Goal: Task Accomplishment & Management: Complete application form

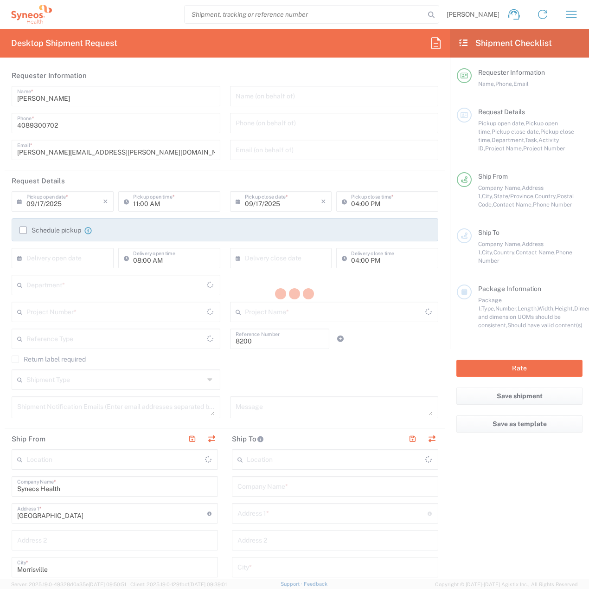
type input "Department"
type input "[US_STATE]"
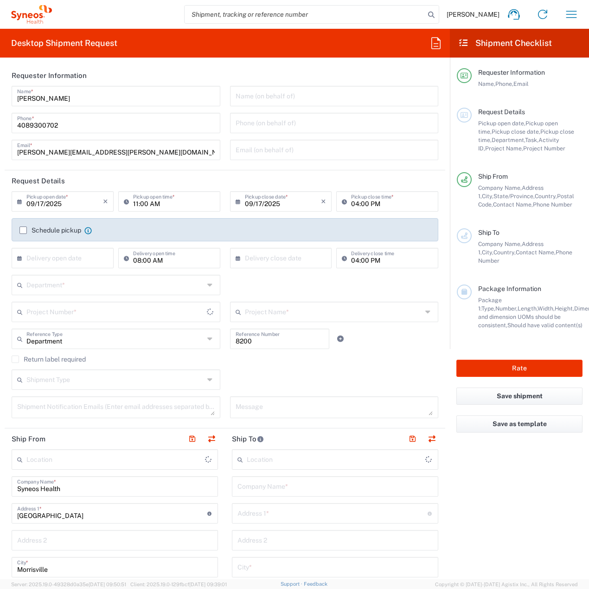
type input "[GEOGRAPHIC_DATA]"
type input "Syneos Health, LLC-[GEOGRAPHIC_DATA] [GEOGRAPHIC_DATA] [GEOGRAPHIC_DATA]"
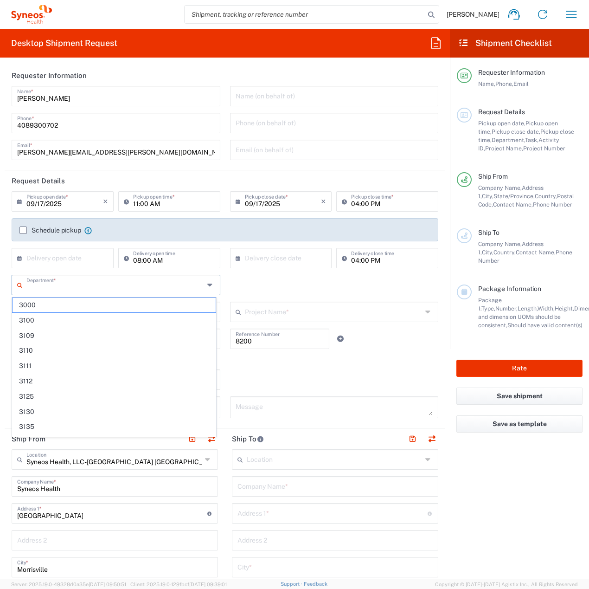
click at [73, 283] on input "text" at bounding box center [115, 284] width 178 height 16
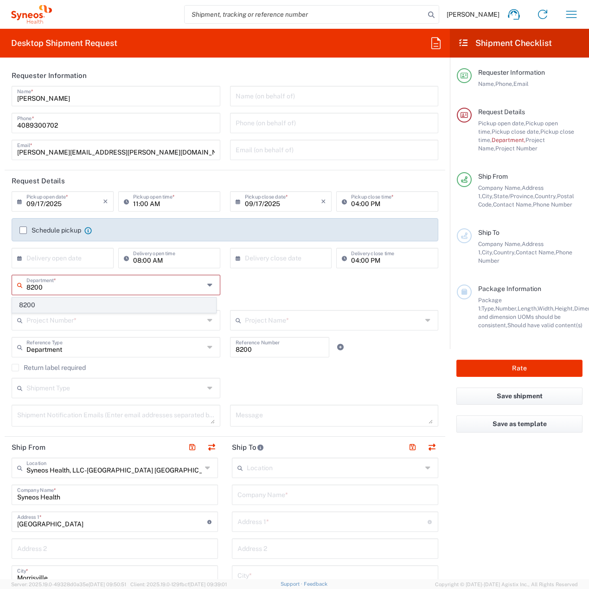
type input "8200"
click at [68, 308] on span "8200" at bounding box center [114, 305] width 203 height 14
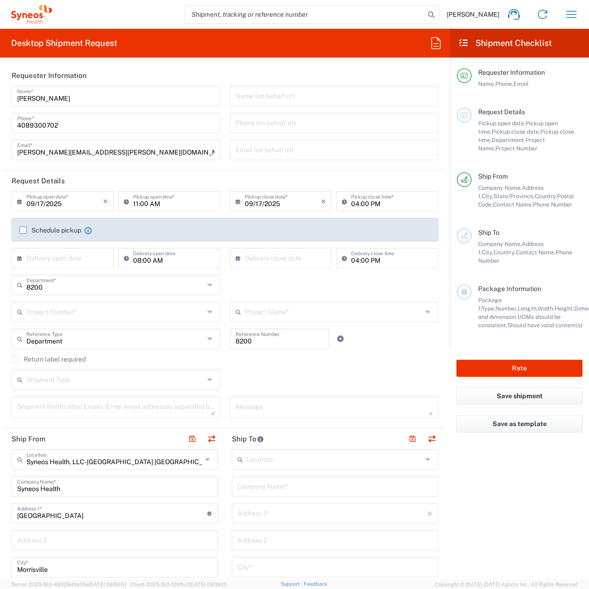
click at [68, 312] on input "text" at bounding box center [115, 311] width 178 height 16
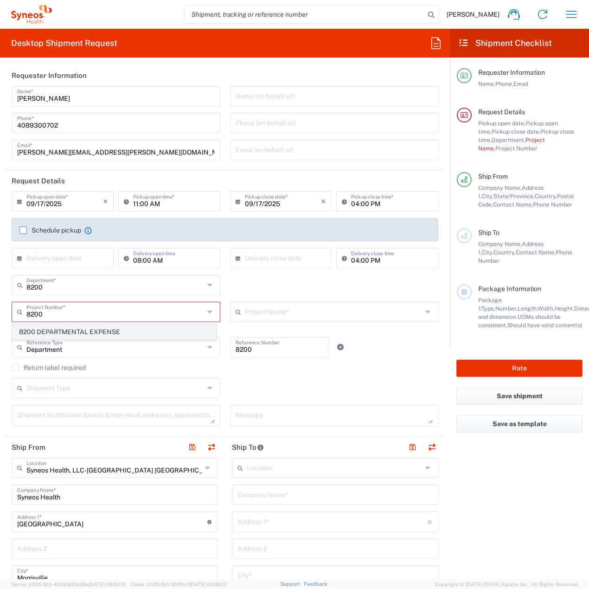
click at [69, 334] on span "8200 DEPARTMENTAL EXPENSE" at bounding box center [114, 332] width 203 height 14
type input "8200 DEPARTMENTAL EXPENSE"
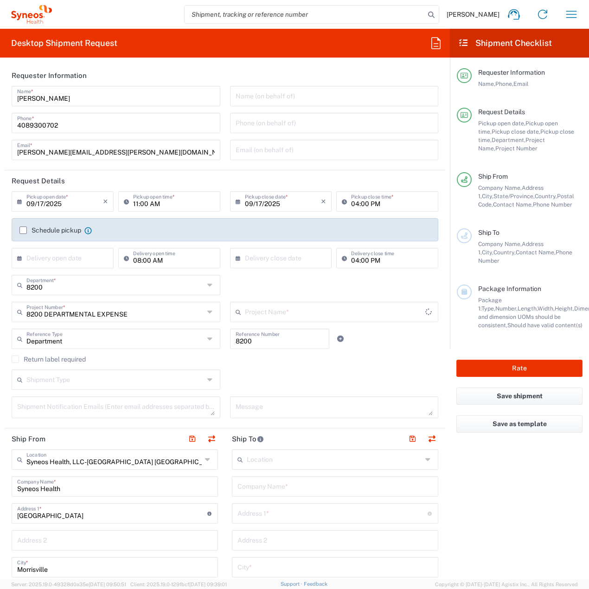
type input "8200 DEPARTMENTAL EXPENSE"
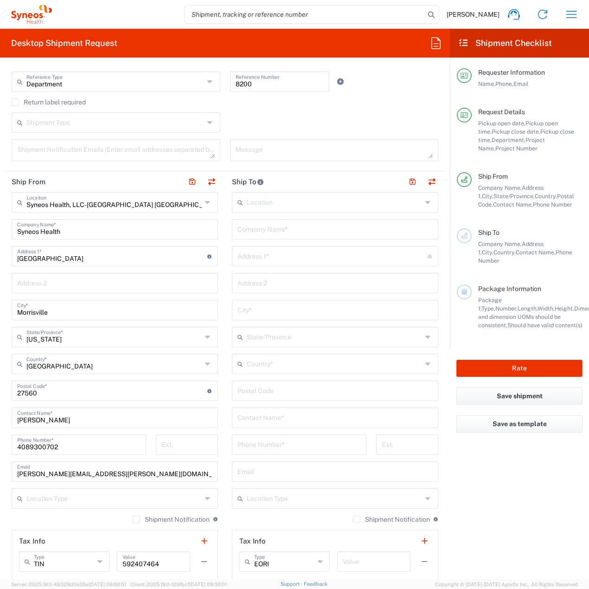
scroll to position [278, 0]
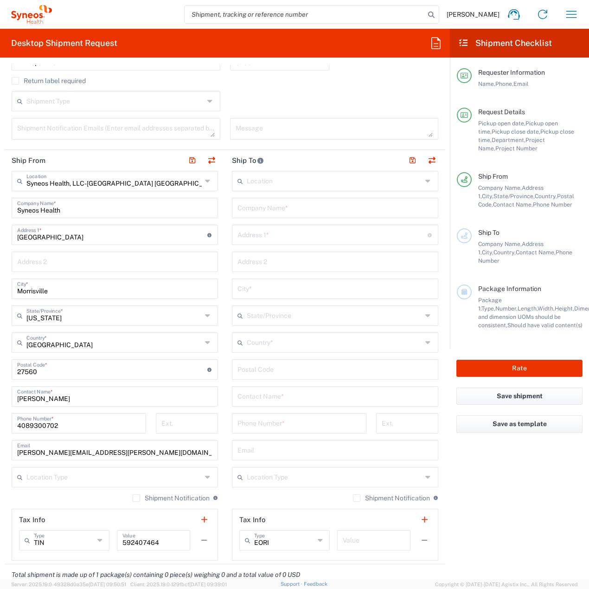
click at [425, 181] on icon at bounding box center [428, 180] width 7 height 15
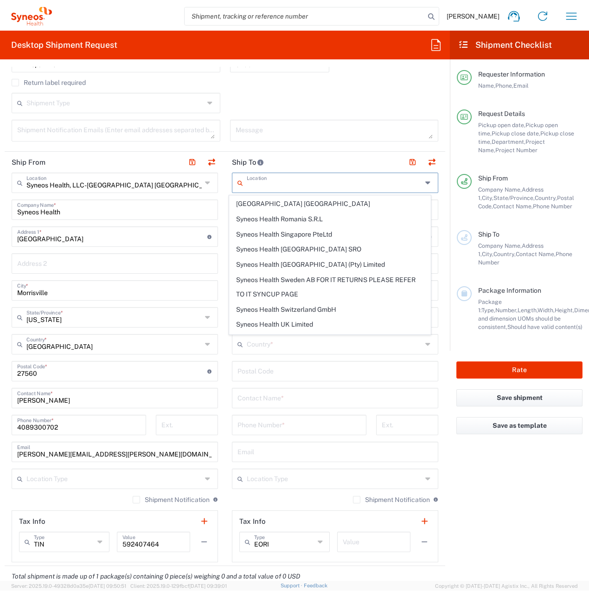
scroll to position [1763, 0]
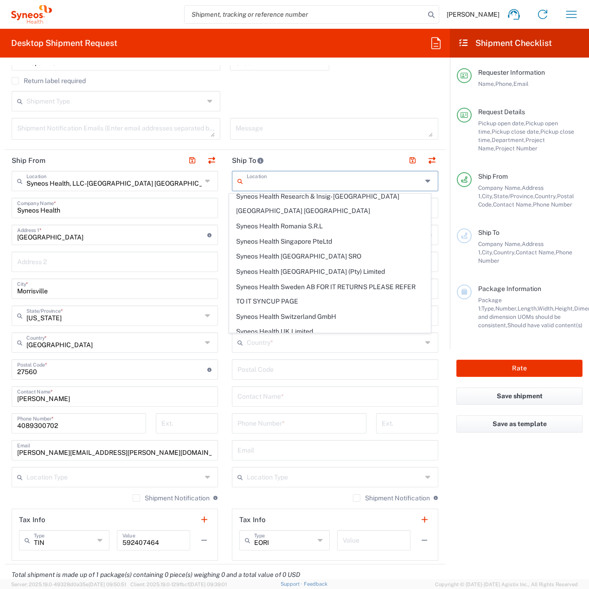
click at [439, 266] on form "Requester Information [PERSON_NAME] Name * [PHONE_NUMBER] Phone * [PERSON_NAME]…" at bounding box center [225, 322] width 450 height 514
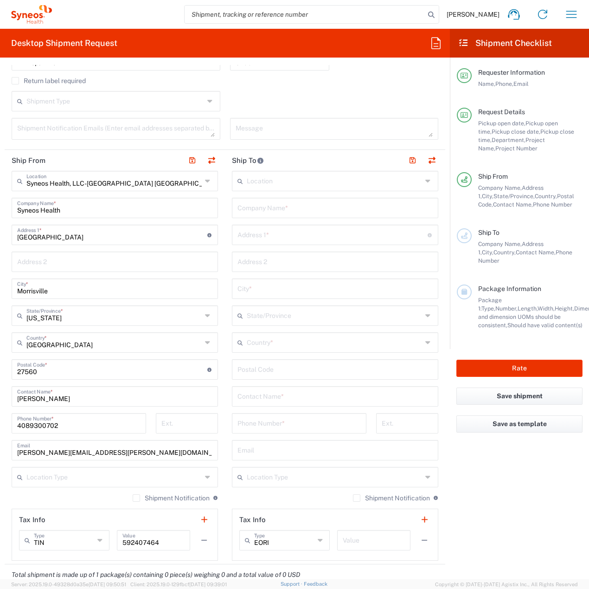
click at [243, 206] on input "text" at bounding box center [334, 207] width 195 height 16
type input "u"
click at [248, 389] on div "Location [PERSON_NAME] LLC-[GEOGRAPHIC_DATA] [GEOGRAPHIC_DATA] [GEOGRAPHIC_DATA…" at bounding box center [335, 366] width 206 height 390
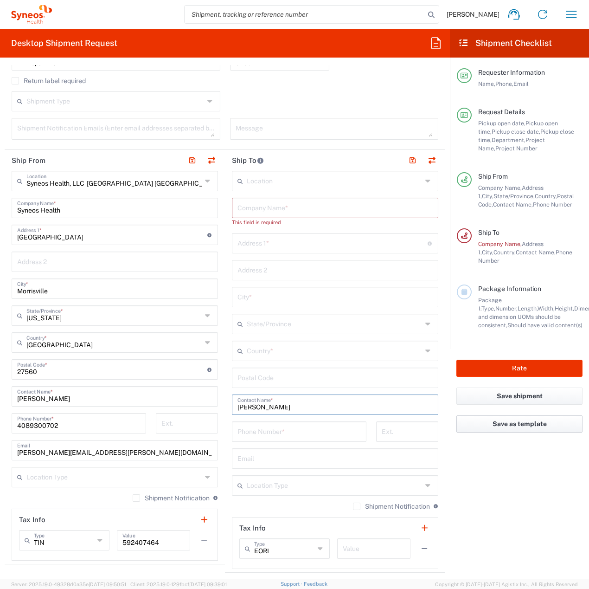
type input "[PERSON_NAME]"
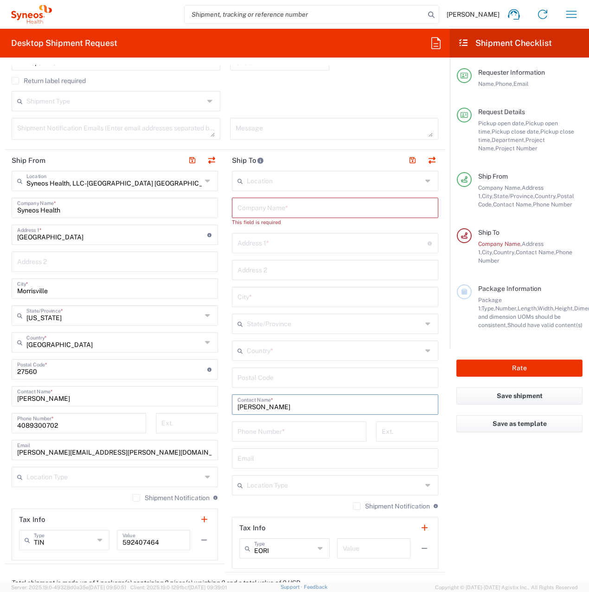
click at [269, 207] on input "text" at bounding box center [334, 207] width 195 height 16
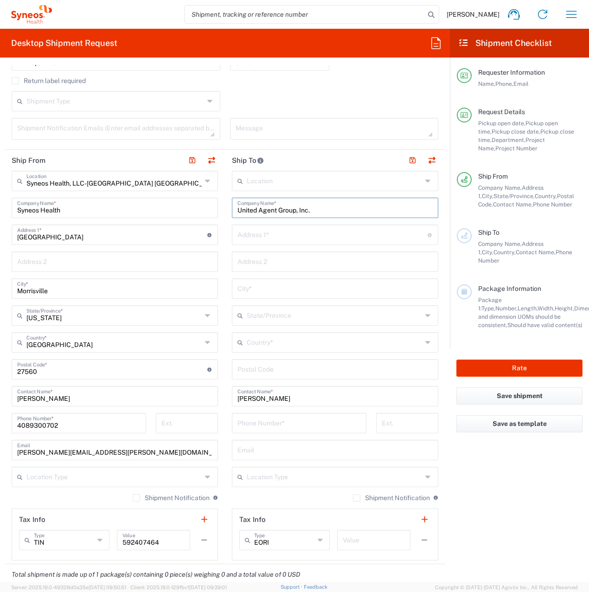
type input "United Agent Group, Inc."
type input "[STREET_ADDRESS]"
click at [304, 239] on input "[STREET_ADDRESS]" at bounding box center [332, 234] width 190 height 16
type input "Suite 100"
type input "[GEOGRAPHIC_DATA]"
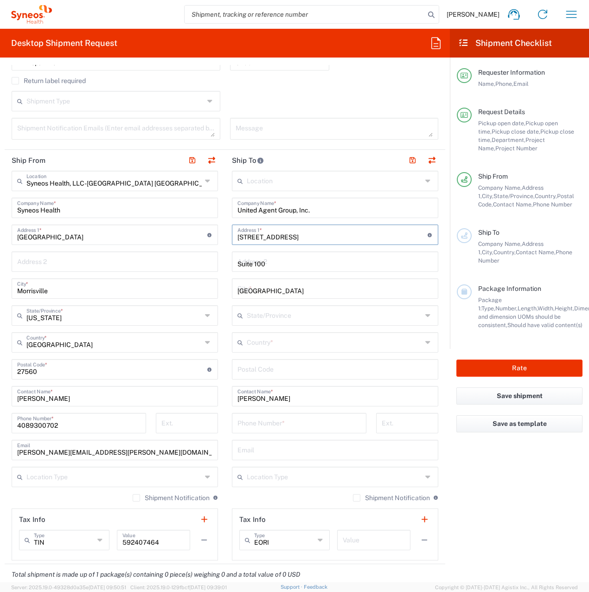
type input "[US_STATE]"
type input "[GEOGRAPHIC_DATA]"
type input "27615"
type input "5616948107"
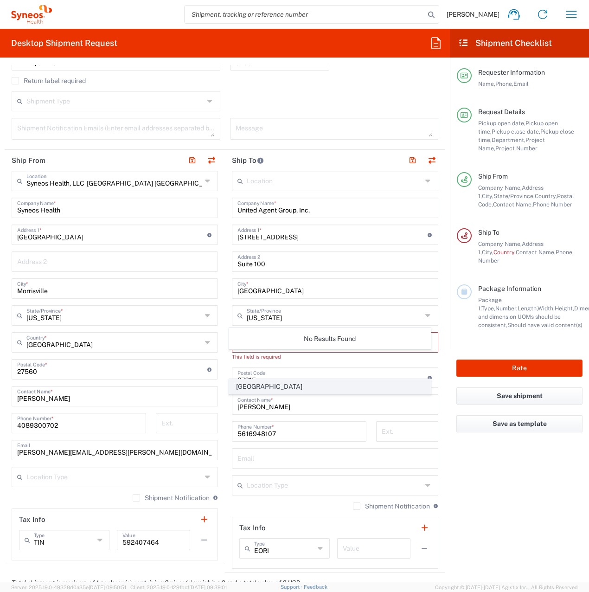
click at [269, 389] on span "[GEOGRAPHIC_DATA]" at bounding box center [330, 386] width 201 height 14
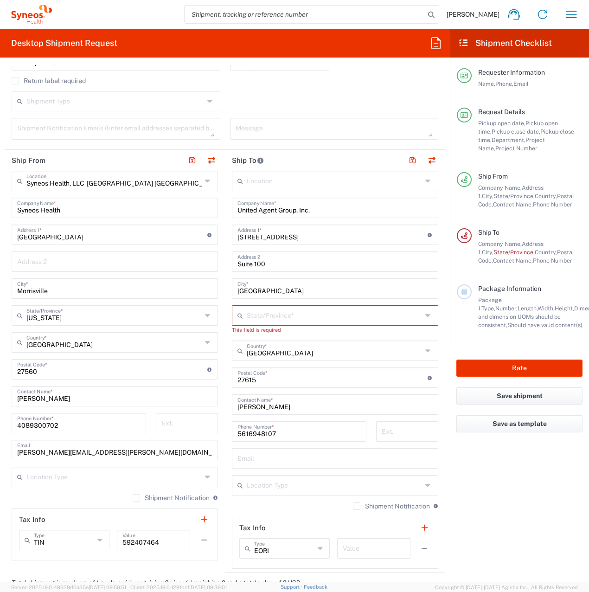
click at [290, 314] on input "text" at bounding box center [334, 315] width 175 height 16
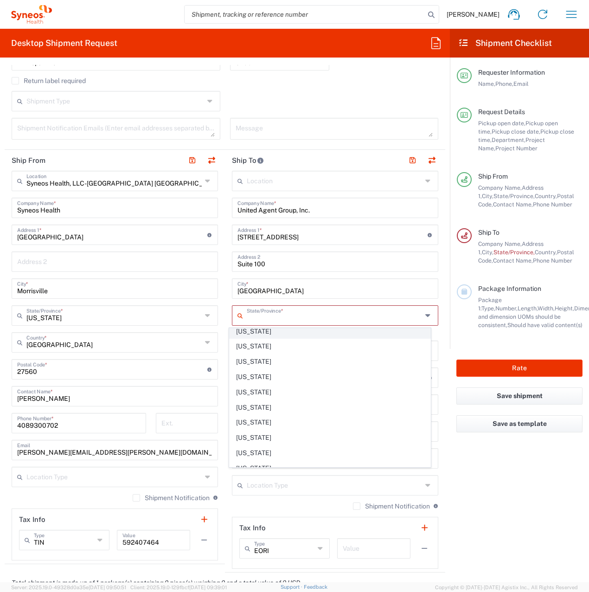
scroll to position [510, 0]
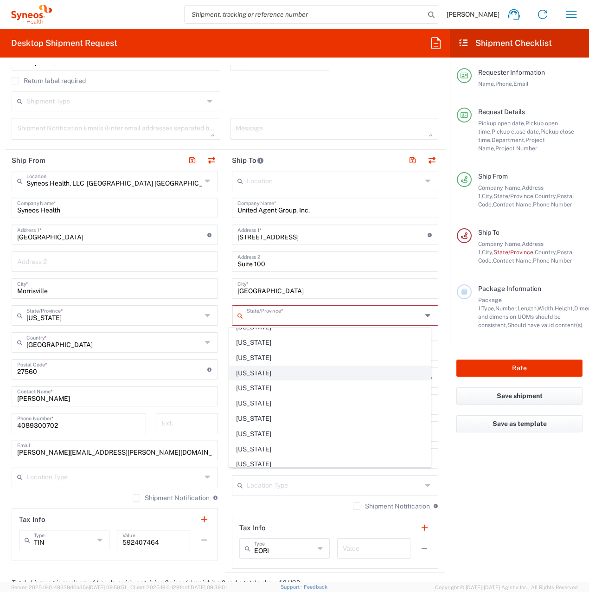
click at [243, 375] on span "[US_STATE]" at bounding box center [330, 373] width 201 height 14
type input "[US_STATE]"
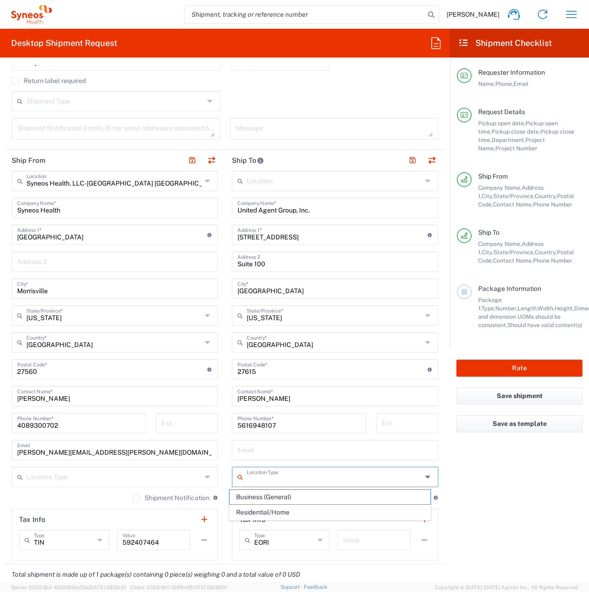
click at [274, 479] on input "text" at bounding box center [334, 476] width 175 height 16
click at [276, 494] on span "Business (General)" at bounding box center [330, 497] width 201 height 14
type input "Business (General)"
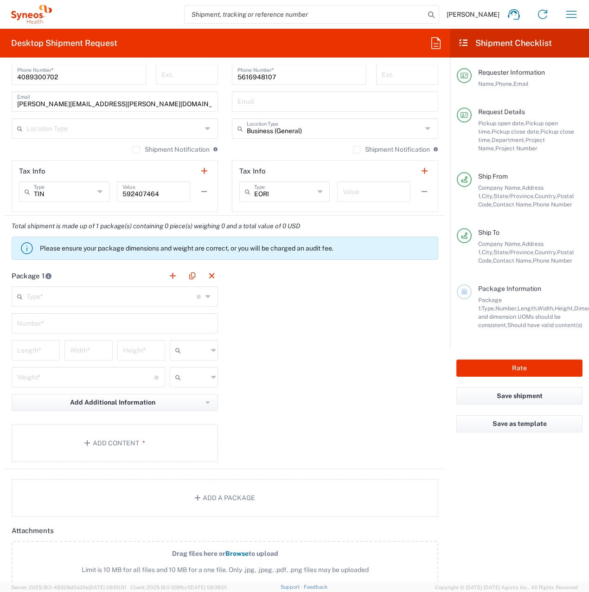
scroll to position [649, 0]
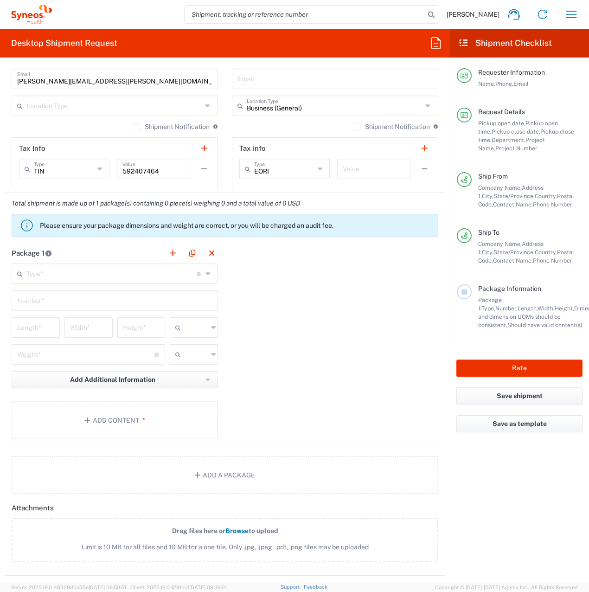
click at [78, 274] on input "text" at bounding box center [111, 273] width 170 height 16
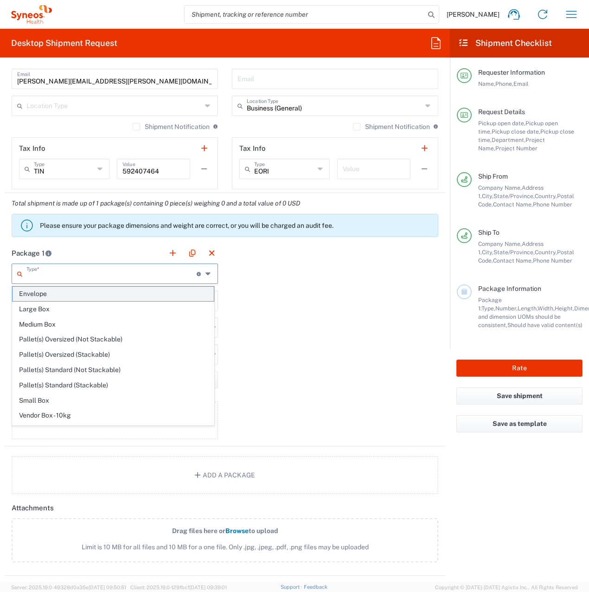
click at [61, 297] on span "Envelope" at bounding box center [113, 294] width 201 height 14
type input "Envelope"
type input "1"
type input "9.5"
type input "12.5"
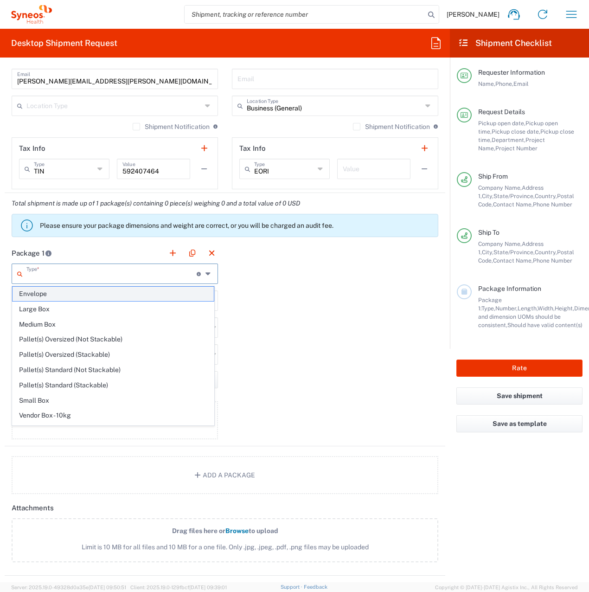
type input "0.25"
type input "in"
type input "0.45"
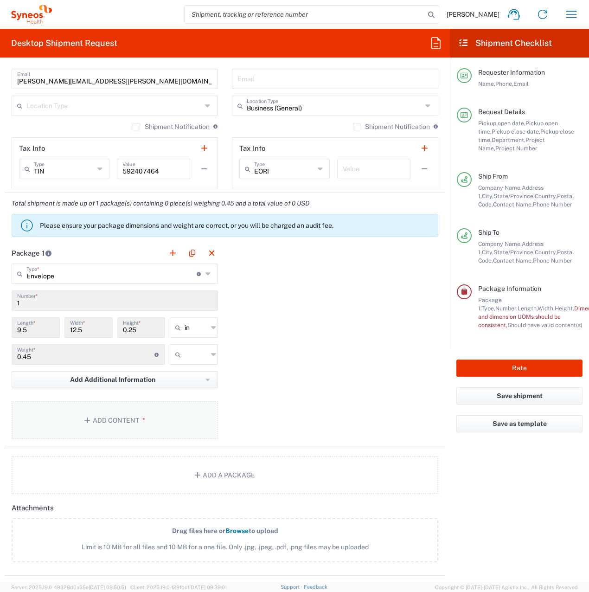
click at [111, 420] on button "Add Content *" at bounding box center [115, 420] width 206 height 38
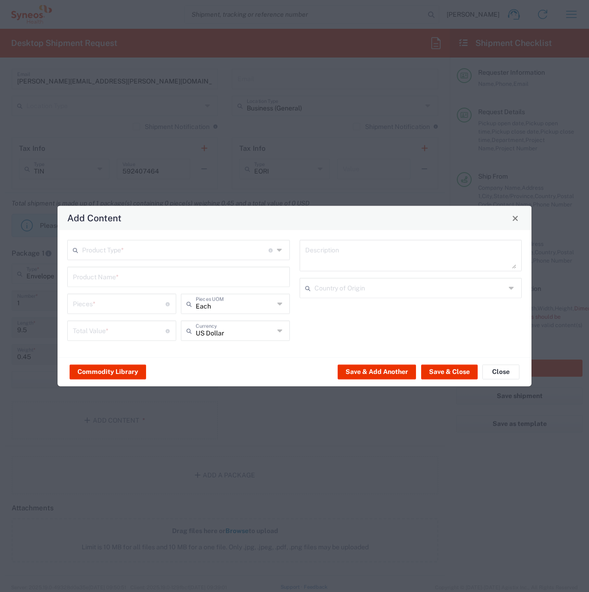
click at [131, 254] on input "text" at bounding box center [175, 249] width 186 height 16
click at [131, 269] on span "Documents" at bounding box center [178, 270] width 221 height 14
type input "Documents"
type input "1"
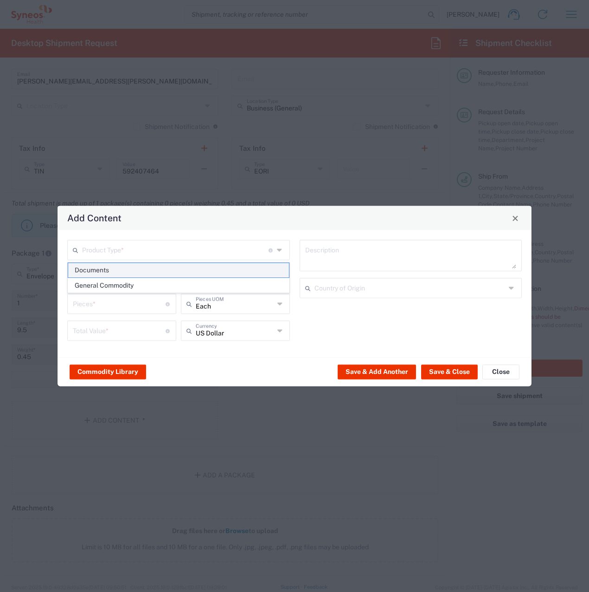
type input "1"
type textarea "Documents"
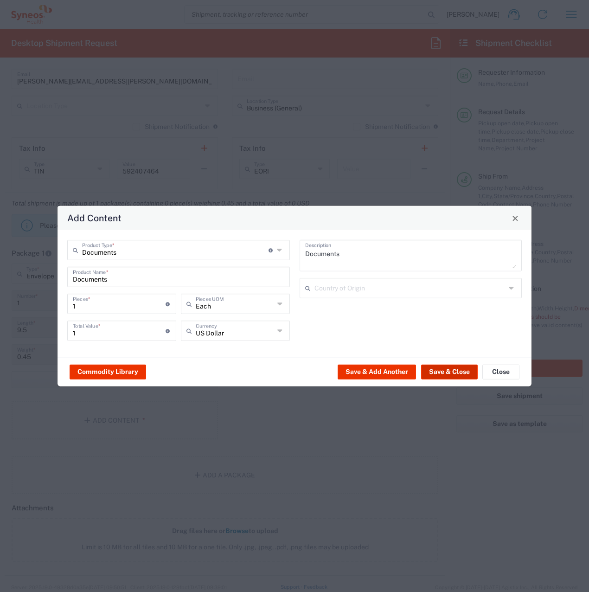
click at [445, 372] on button "Save & Close" at bounding box center [449, 371] width 57 height 15
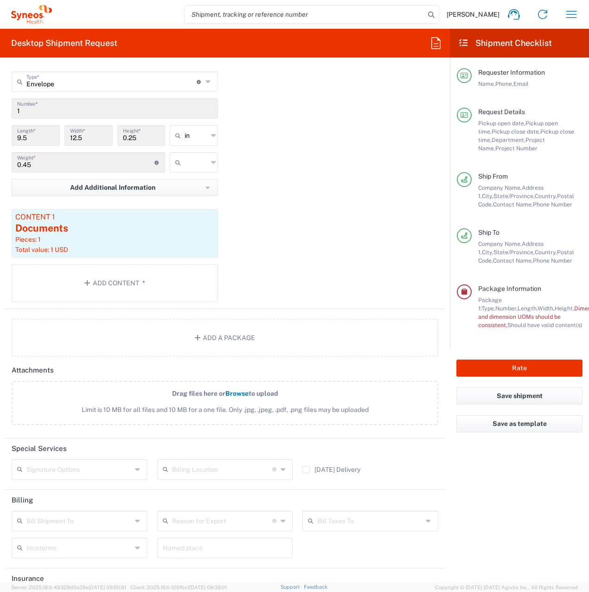
scroll to position [841, 0]
click at [64, 516] on input "text" at bounding box center [78, 521] width 105 height 16
click at [67, 554] on span "Sender/Shipper" at bounding box center [79, 557] width 132 height 14
type input "Sender/Shipper"
click at [198, 520] on input "text" at bounding box center [222, 521] width 100 height 16
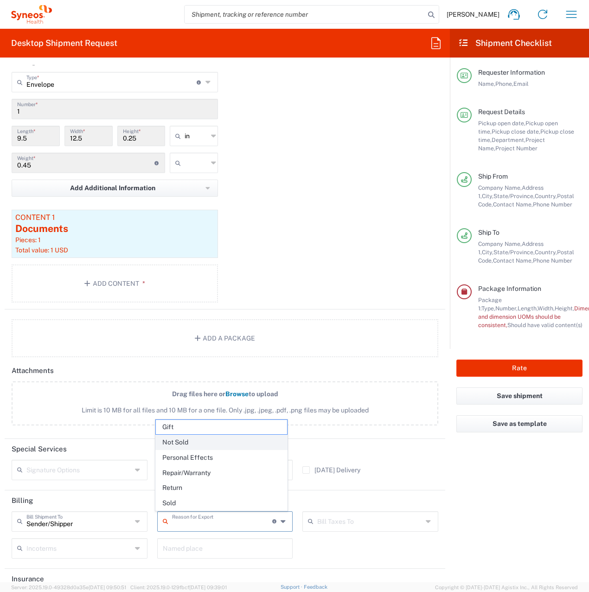
click at [210, 442] on span "Not Sold" at bounding box center [222, 442] width 132 height 14
type input "Not Sold"
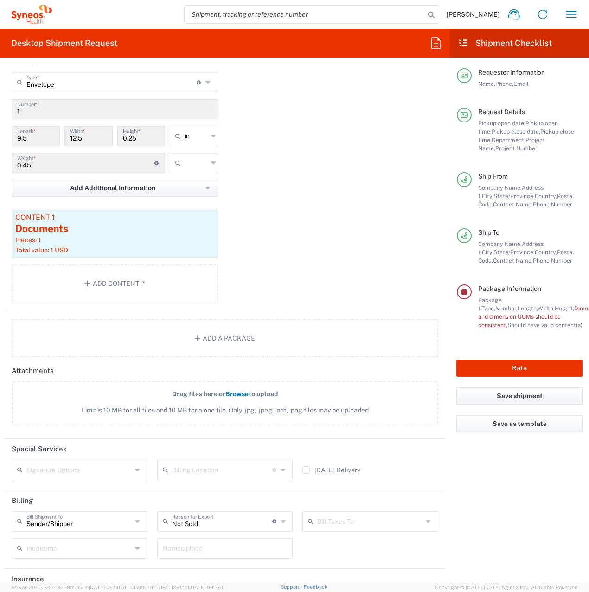
click at [333, 518] on input "text" at bounding box center [369, 521] width 105 height 16
click at [333, 552] on span "Sender/Shipper" at bounding box center [365, 557] width 132 height 14
type input "Sender/Shipper"
click at [56, 550] on input "text" at bounding box center [78, 547] width 105 height 16
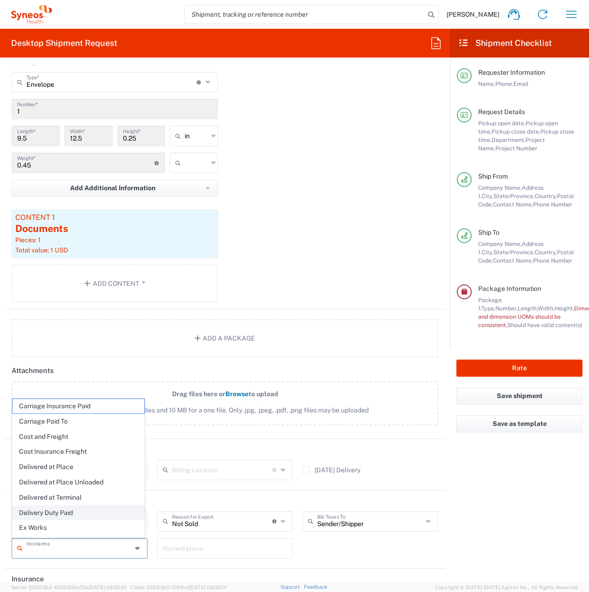
click at [63, 514] on span "Delivery Duty Paid" at bounding box center [79, 513] width 132 height 14
type input "Sender/Shipper"
type input "Delivery Duty Paid"
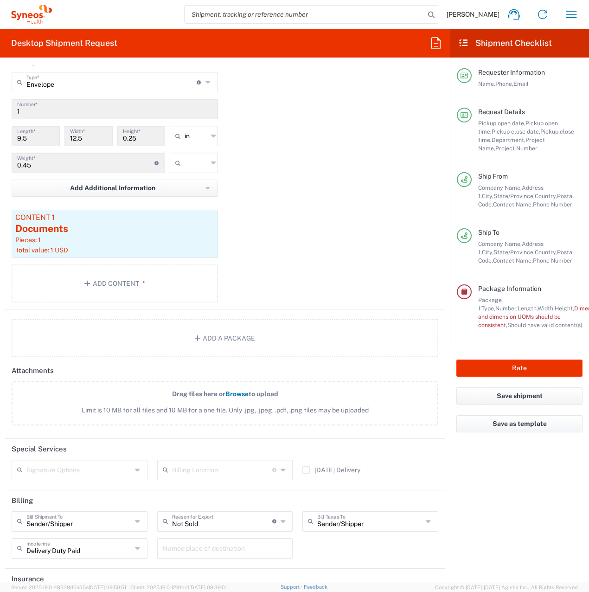
click at [187, 164] on input "text" at bounding box center [196, 162] width 23 height 15
click at [189, 199] on span "lbs" at bounding box center [190, 198] width 45 height 14
type input "lbs"
click at [503, 369] on button "Rate" at bounding box center [519, 367] width 126 height 17
type input "8200 DEPARTMENTAL EXPENSE"
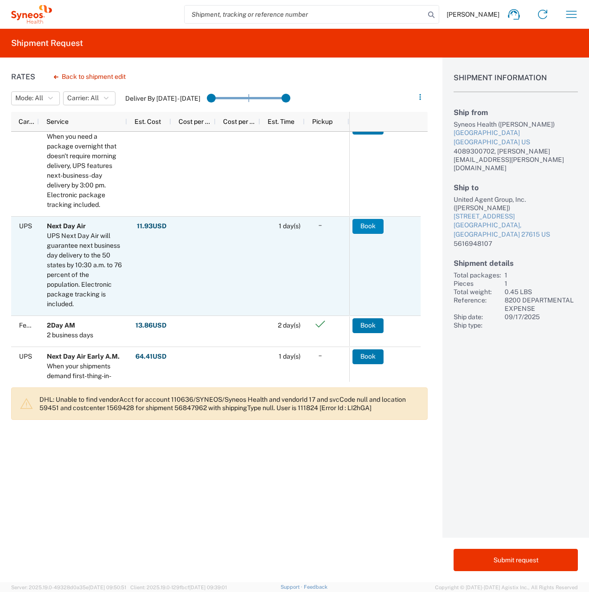
click at [363, 224] on button "Book" at bounding box center [368, 226] width 31 height 15
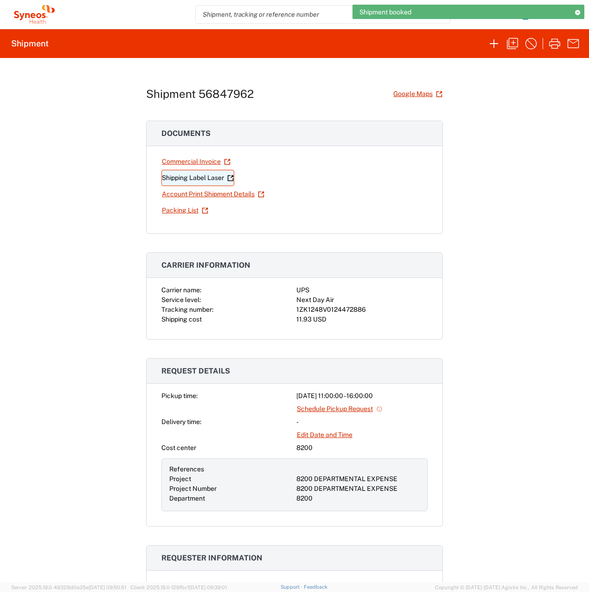
click at [180, 175] on link "Shipping Label Laser" at bounding box center [197, 178] width 73 height 16
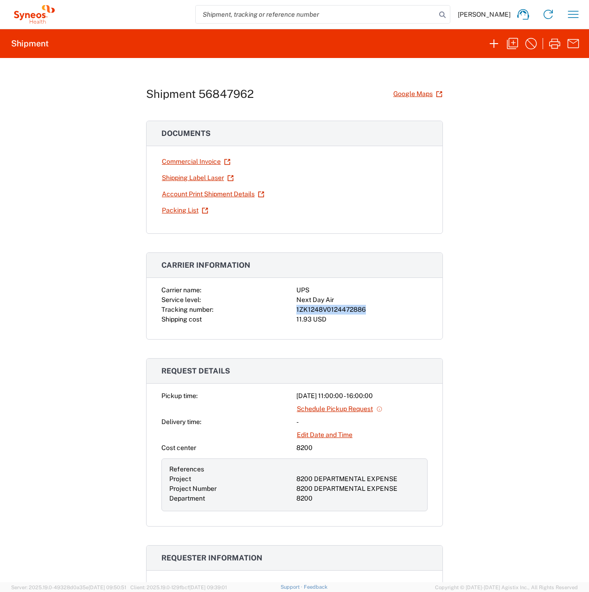
drag, startPoint x: 293, startPoint y: 309, endPoint x: 361, endPoint y: 310, distance: 68.2
click at [361, 310] on div "1ZK1248V0124472886" at bounding box center [361, 310] width 131 height 10
copy div "1ZK1248V0124472886"
